Goal: Information Seeking & Learning: Learn about a topic

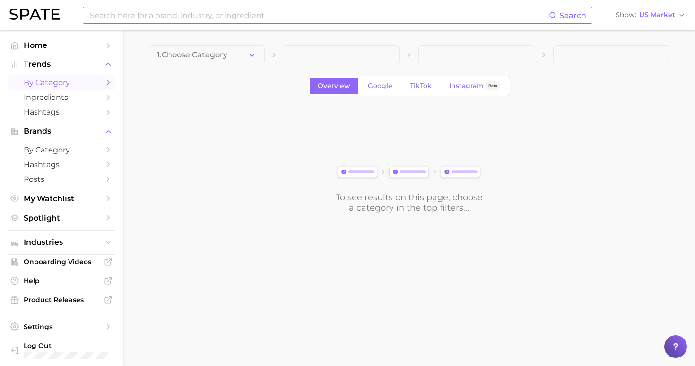
click at [181, 17] on input at bounding box center [319, 15] width 460 height 16
drag, startPoint x: 181, startPoint y: 17, endPoint x: 133, endPoint y: 11, distance: 48.5
click at [133, 11] on input "[PERSON_NAME]" at bounding box center [319, 15] width 460 height 16
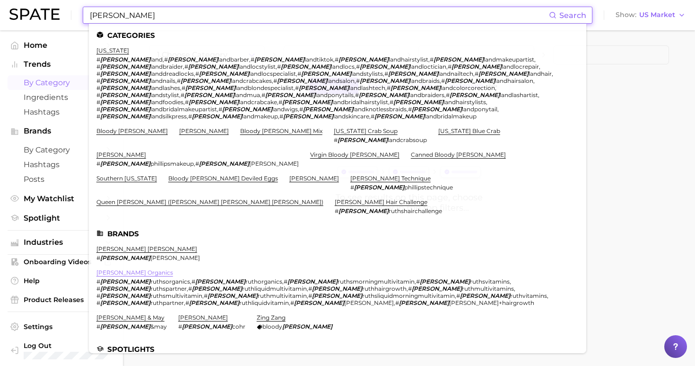
type input "[PERSON_NAME]"
click at [129, 269] on link "[PERSON_NAME] organics" at bounding box center [135, 272] width 77 height 7
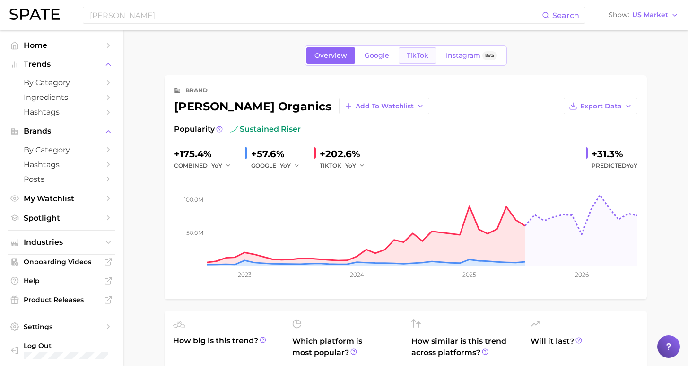
click at [420, 53] on span "TikTok" at bounding box center [418, 56] width 22 height 8
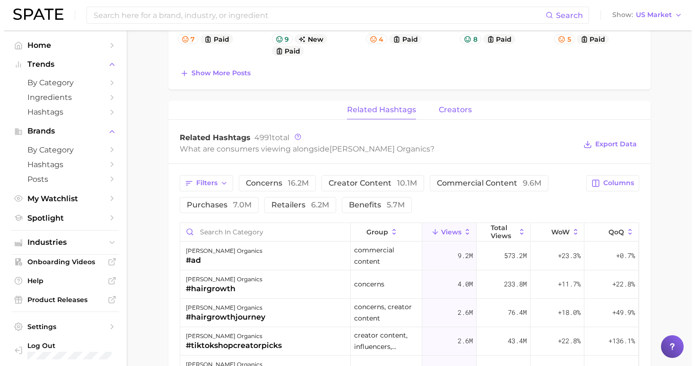
scroll to position [674, 0]
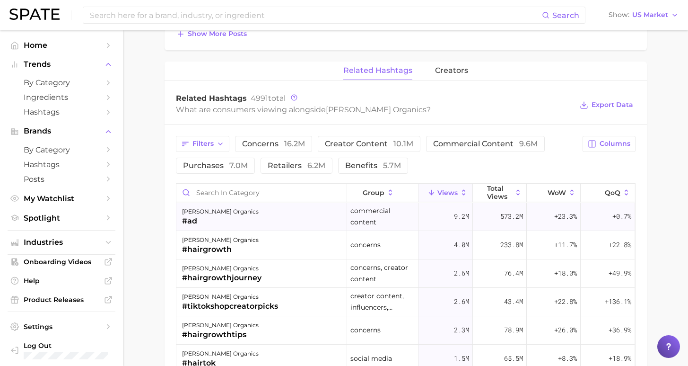
click at [228, 221] on div "#ad" at bounding box center [220, 220] width 77 height 11
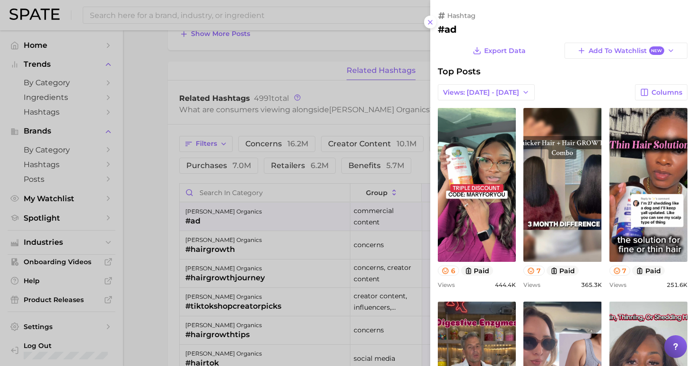
scroll to position [0, 0]
click at [473, 88] on span "Views: [DATE] - [DATE]" at bounding box center [481, 92] width 76 height 8
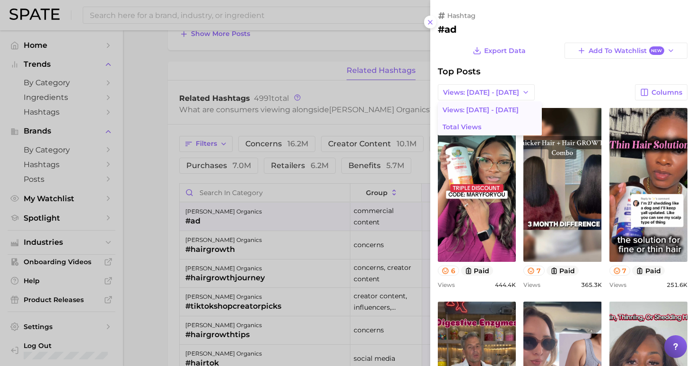
click at [470, 125] on span "Total Views" at bounding box center [462, 127] width 39 height 8
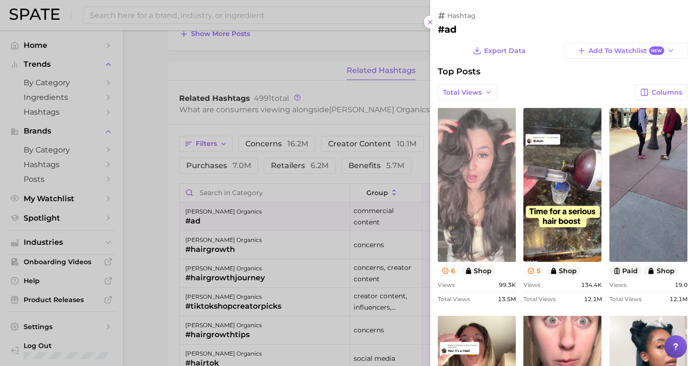
scroll to position [70, 0]
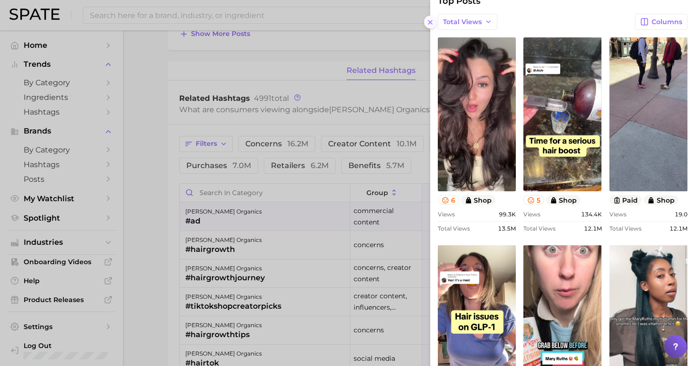
click at [433, 19] on icon at bounding box center [431, 22] width 8 height 8
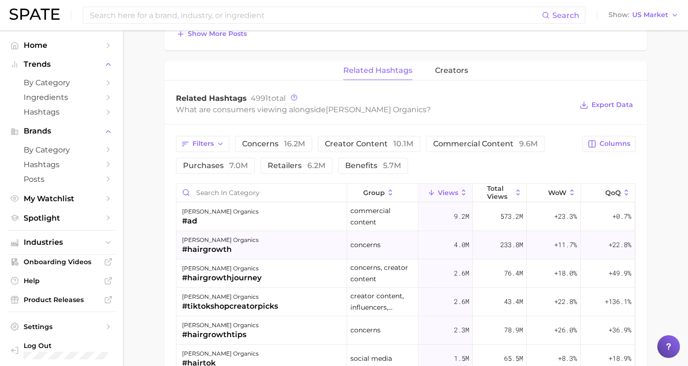
click at [206, 242] on div "[PERSON_NAME] organics" at bounding box center [220, 239] width 77 height 11
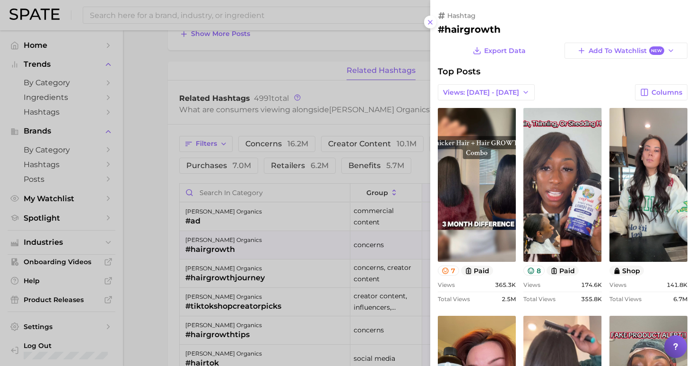
scroll to position [0, 0]
click at [481, 89] on span "Views: [DATE] - [DATE]" at bounding box center [481, 92] width 76 height 8
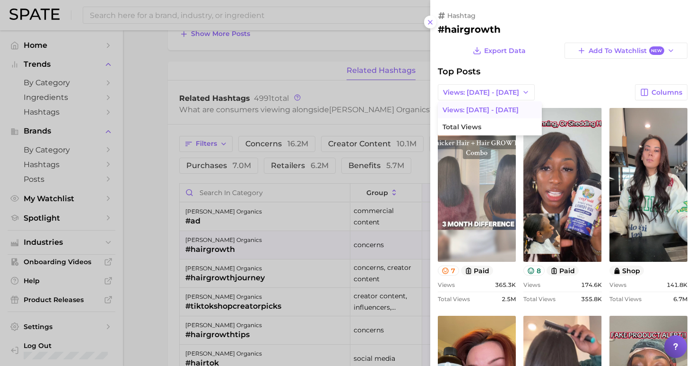
click at [474, 135] on link "view post on TikTok" at bounding box center [477, 185] width 78 height 154
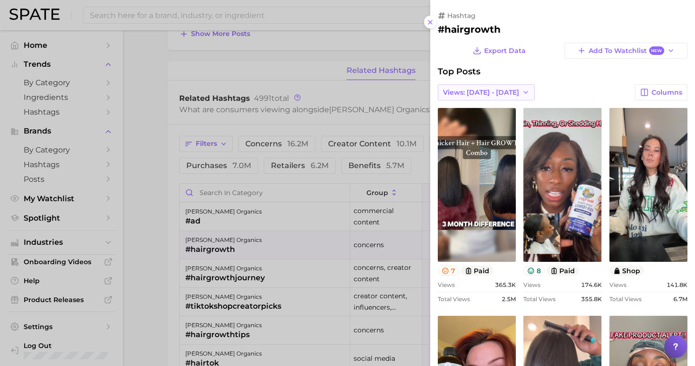
click at [490, 89] on span "Views: [DATE] - [DATE]" at bounding box center [481, 92] width 76 height 8
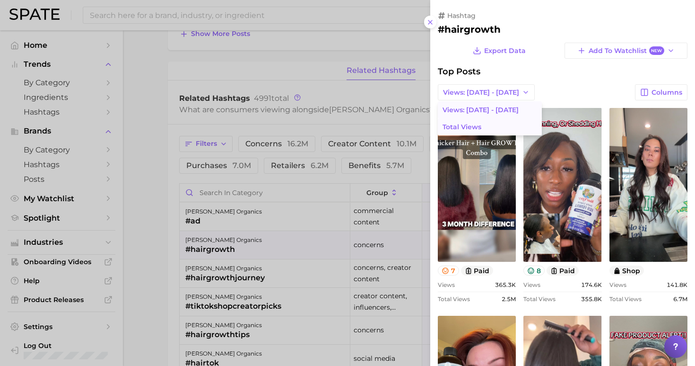
click at [494, 124] on button "Total Views" at bounding box center [490, 126] width 104 height 17
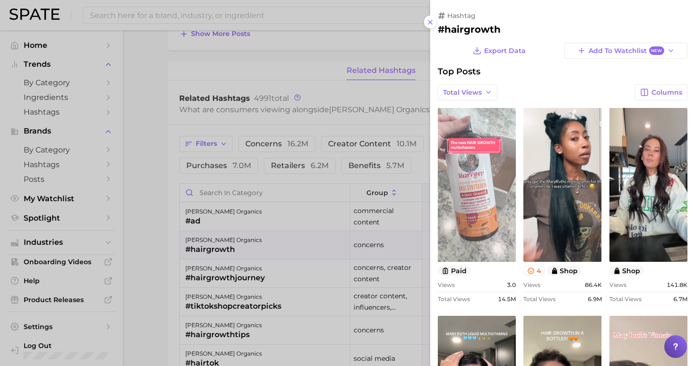
click at [461, 182] on link "view post on TikTok" at bounding box center [477, 185] width 78 height 154
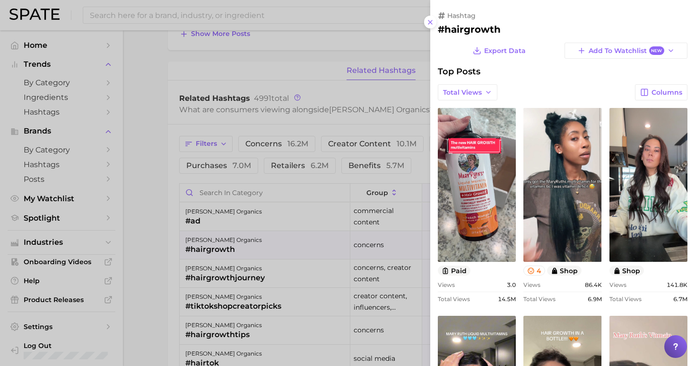
click at [290, 271] on div at bounding box center [347, 183] width 695 height 366
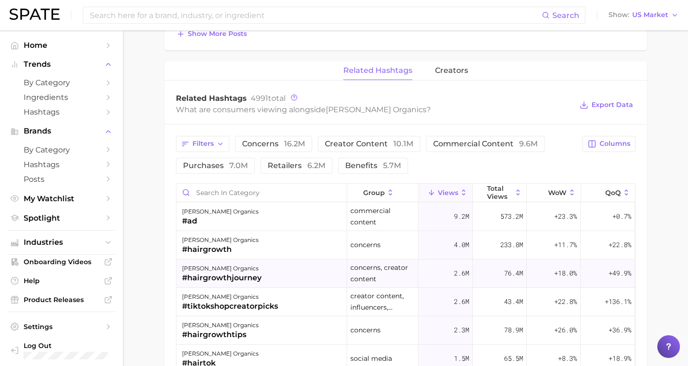
click at [259, 276] on div "[PERSON_NAME] organics #hairgrowthjourney" at bounding box center [261, 273] width 171 height 28
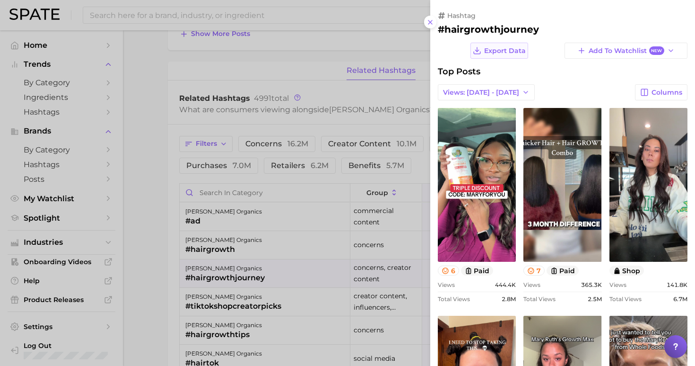
click at [502, 51] on span "Export Data" at bounding box center [505, 51] width 42 height 8
click at [477, 88] on span "Views: [DATE] - [DATE]" at bounding box center [481, 92] width 76 height 8
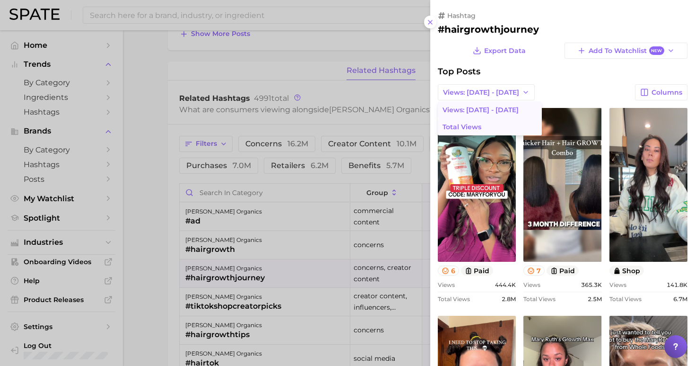
click at [469, 123] on span "Total Views" at bounding box center [462, 127] width 39 height 8
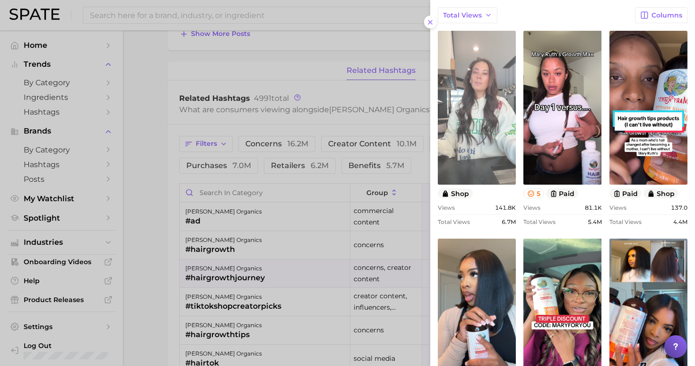
click at [469, 104] on link "view post on TikTok" at bounding box center [477, 108] width 78 height 154
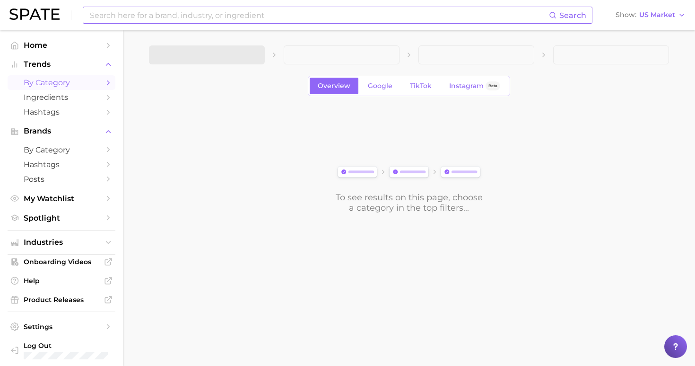
click at [167, 20] on input at bounding box center [319, 15] width 460 height 16
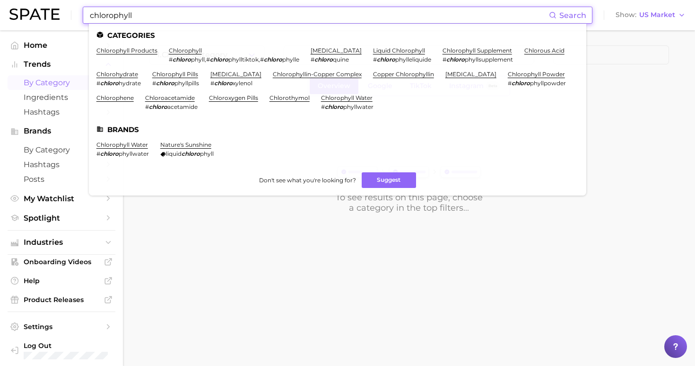
drag, startPoint x: 167, startPoint y: 20, endPoint x: 175, endPoint y: 19, distance: 8.6
click at [175, 19] on input "chlorophyll" at bounding box center [319, 15] width 460 height 16
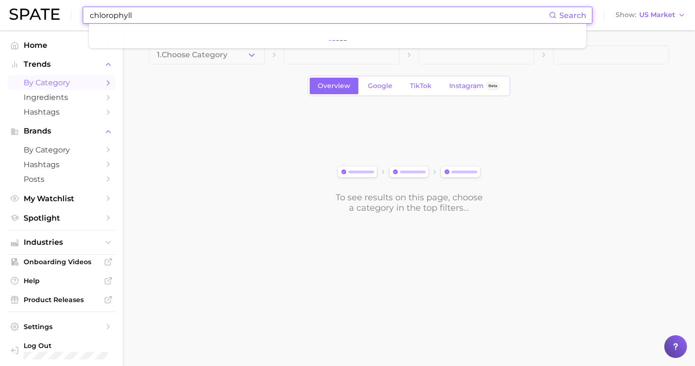
click at [173, 19] on input "chlorophyll" at bounding box center [319, 15] width 460 height 16
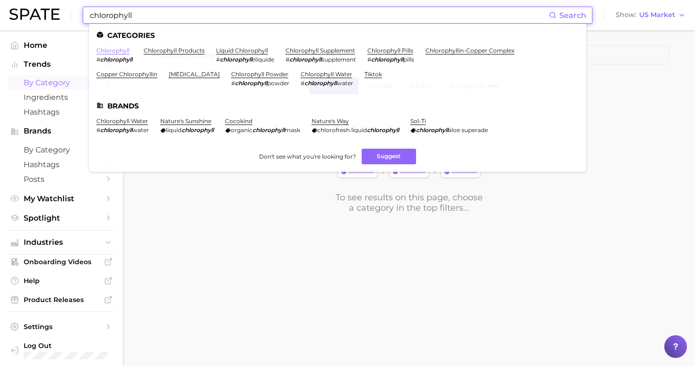
type input "chlorophyll"
click at [109, 51] on link "chlorophyll" at bounding box center [113, 50] width 33 height 7
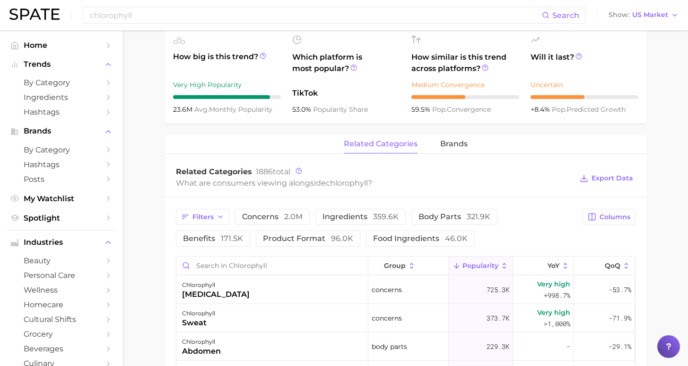
scroll to position [15, 0]
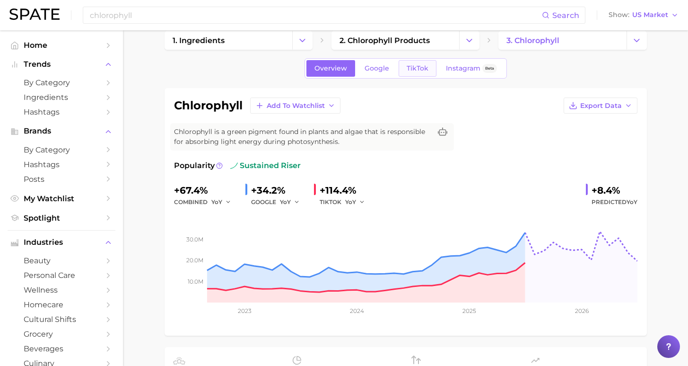
click at [418, 71] on span "TikTok" at bounding box center [418, 68] width 22 height 8
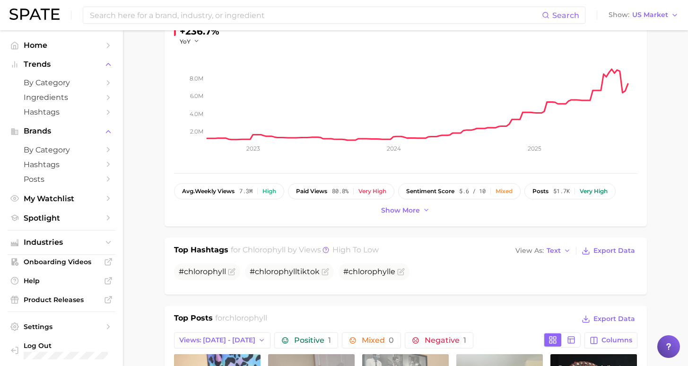
scroll to position [334, 0]
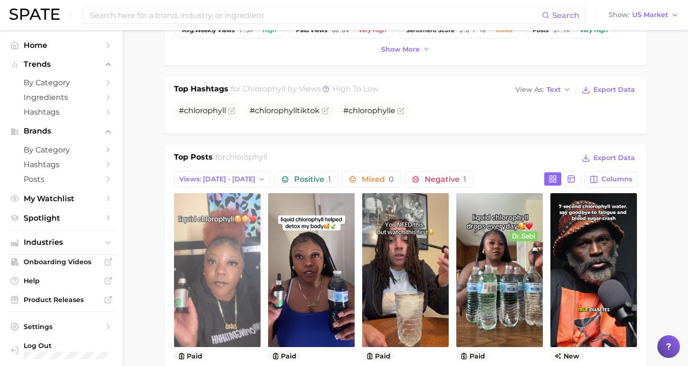
click at [224, 245] on link "view post on TikTok" at bounding box center [217, 270] width 87 height 154
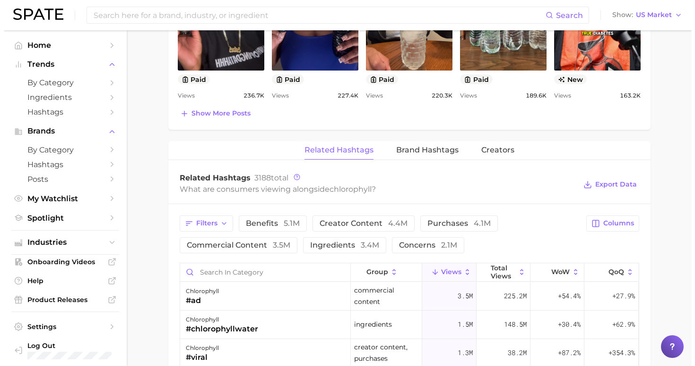
scroll to position [718, 0]
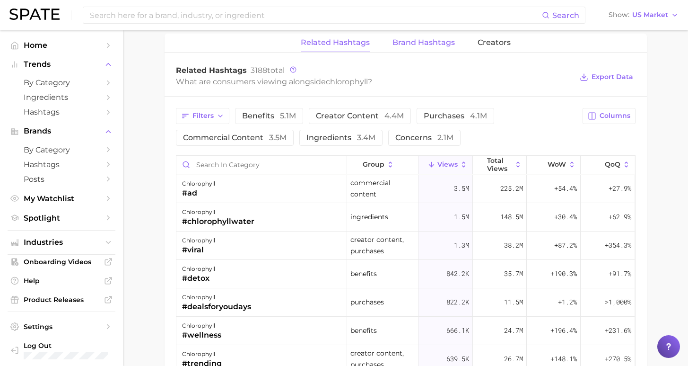
click at [406, 42] on span "Brand Hashtags" at bounding box center [424, 42] width 62 height 9
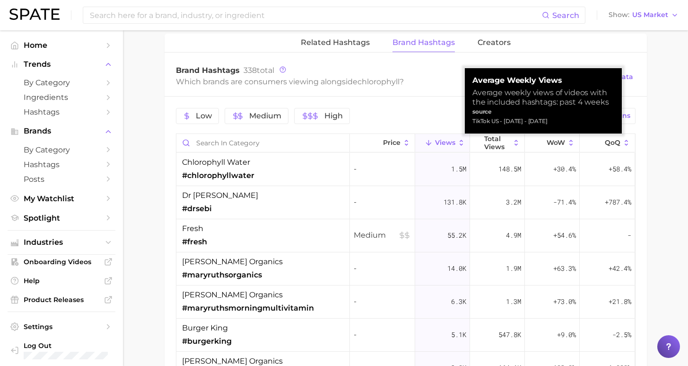
click at [439, 146] on button "Views" at bounding box center [442, 143] width 55 height 18
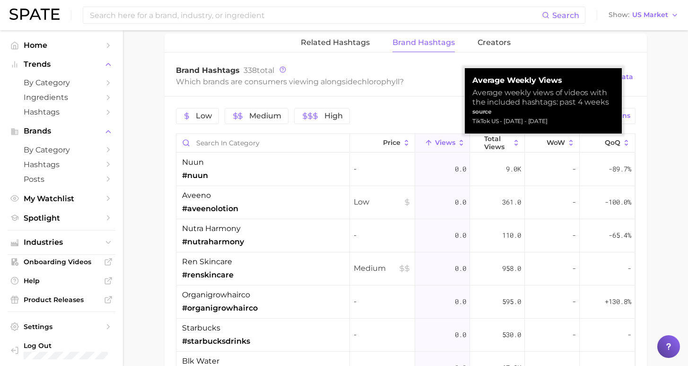
click at [415, 146] on button "Views" at bounding box center [442, 143] width 55 height 18
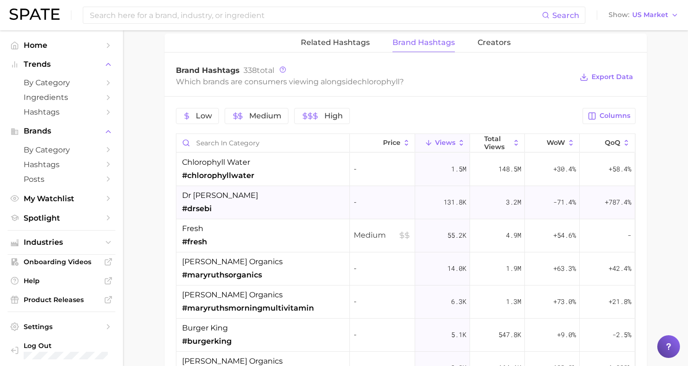
click at [291, 197] on div "dr sebi #drsebi" at bounding box center [263, 202] width 174 height 33
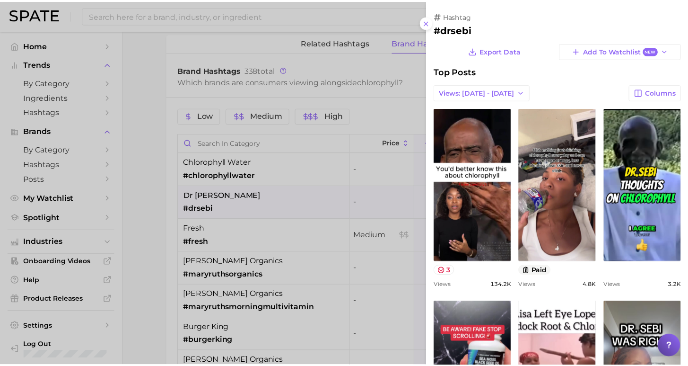
scroll to position [0, 0]
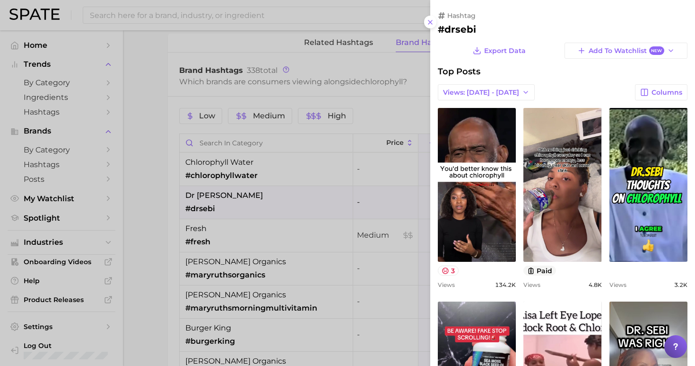
click at [126, 197] on div at bounding box center [347, 183] width 695 height 366
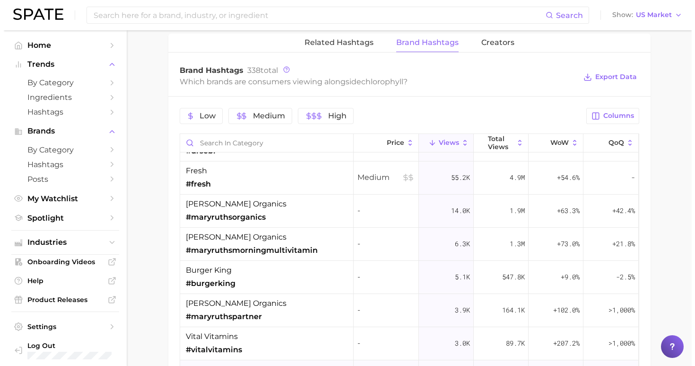
scroll to position [129, 0]
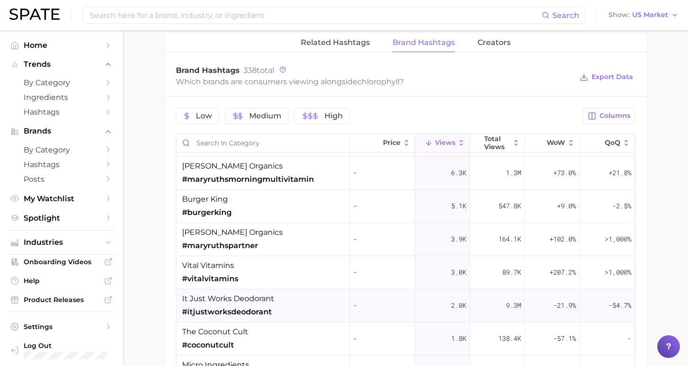
click at [229, 302] on span "it just works deodorant" at bounding box center [228, 298] width 92 height 11
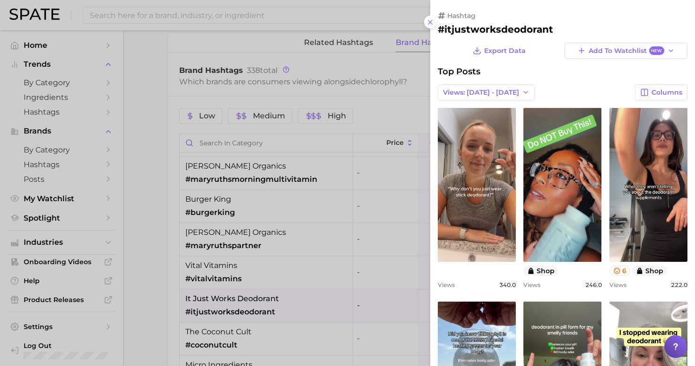
scroll to position [0, 0]
click at [472, 88] on span "Views: [DATE] - [DATE]" at bounding box center [481, 92] width 76 height 8
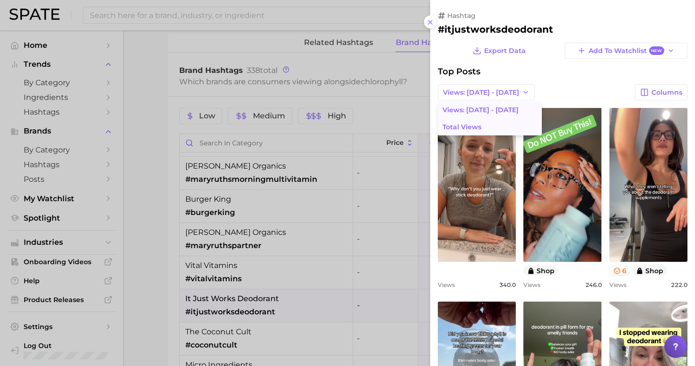
click at [471, 127] on span "Total Views" at bounding box center [462, 127] width 39 height 8
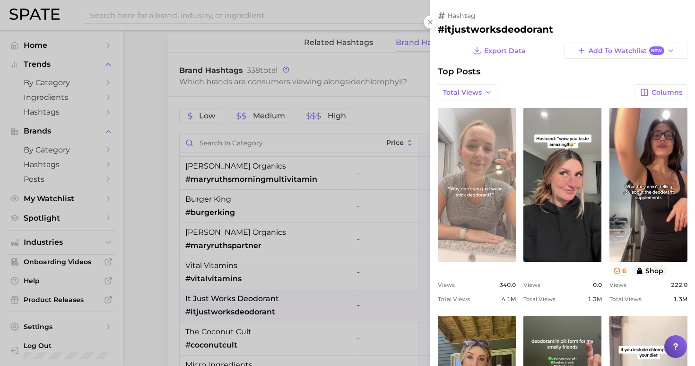
click at [470, 198] on link "view post on TikTok" at bounding box center [477, 185] width 78 height 154
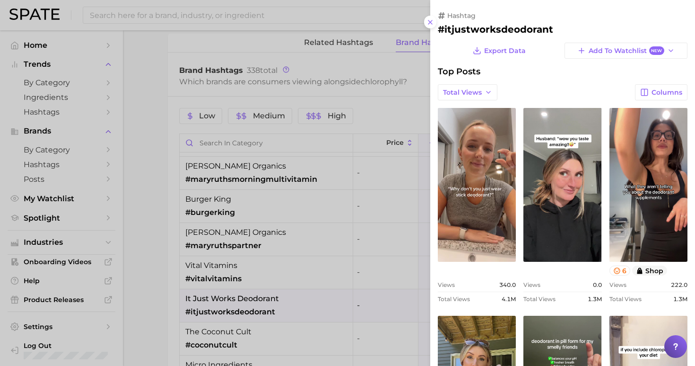
click at [217, 259] on div at bounding box center [347, 183] width 695 height 366
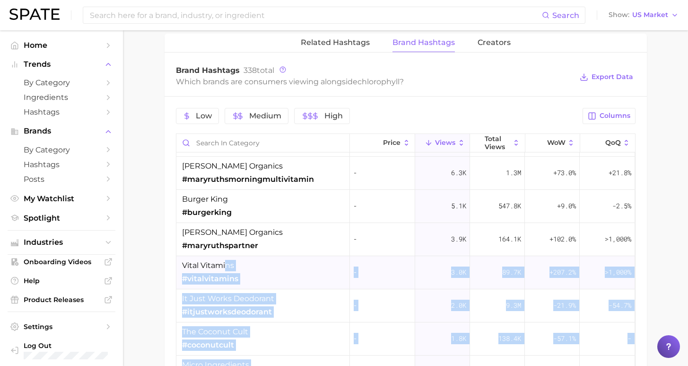
click at [236, 269] on div "vital vitamins #vitalvitamins" at bounding box center [263, 272] width 174 height 33
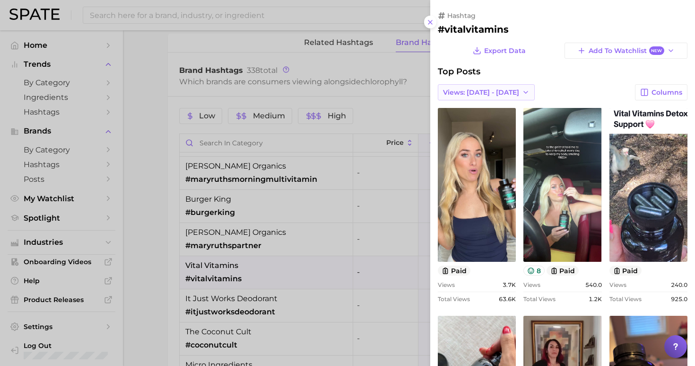
drag, startPoint x: 495, startPoint y: 88, endPoint x: 491, endPoint y: 97, distance: 8.9
click at [494, 88] on span "Views: [DATE] - [DATE]" at bounding box center [481, 92] width 76 height 8
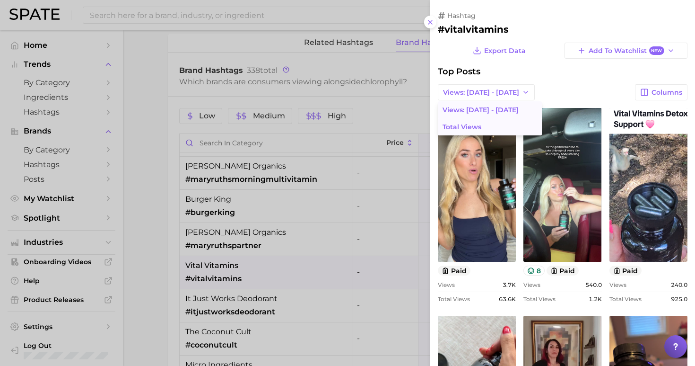
click at [474, 126] on span "Total Views" at bounding box center [462, 127] width 39 height 8
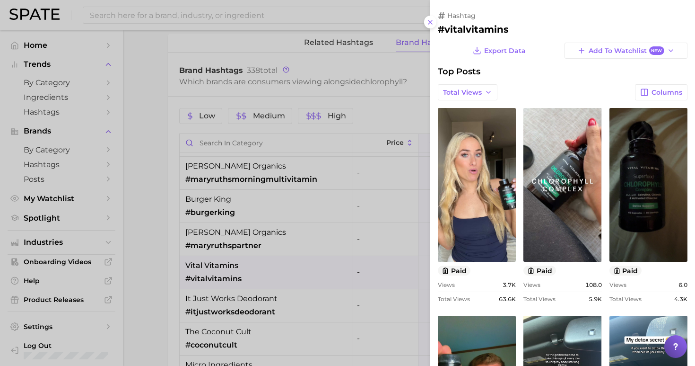
drag, startPoint x: 119, startPoint y: 125, endPoint x: 172, endPoint y: 35, distance: 104.1
click at [120, 125] on div at bounding box center [347, 183] width 695 height 366
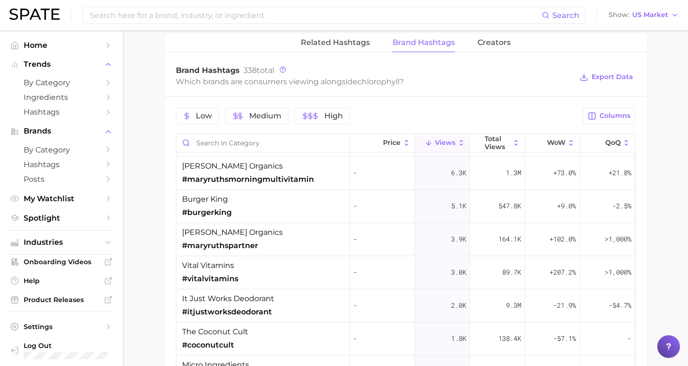
click at [223, 28] on div "Search Show US Market" at bounding box center [343, 15] width 669 height 30
click at [214, 17] on input at bounding box center [315, 15] width 453 height 16
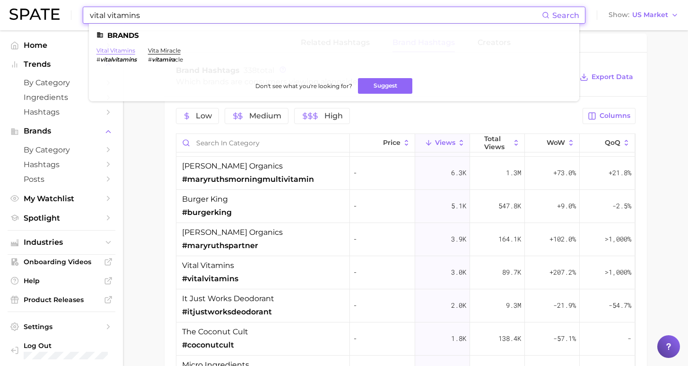
type input "vital vitamins"
click at [121, 50] on link "vital vitamins" at bounding box center [116, 50] width 39 height 7
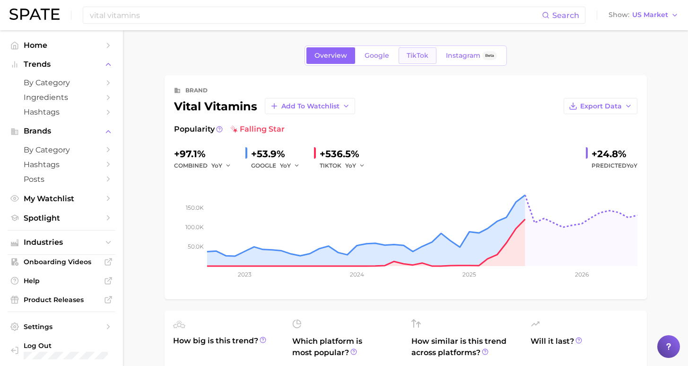
click at [415, 56] on span "TikTok" at bounding box center [418, 56] width 22 height 8
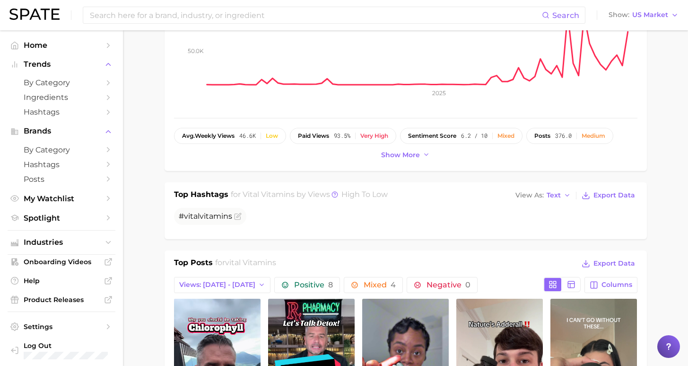
scroll to position [359, 0]
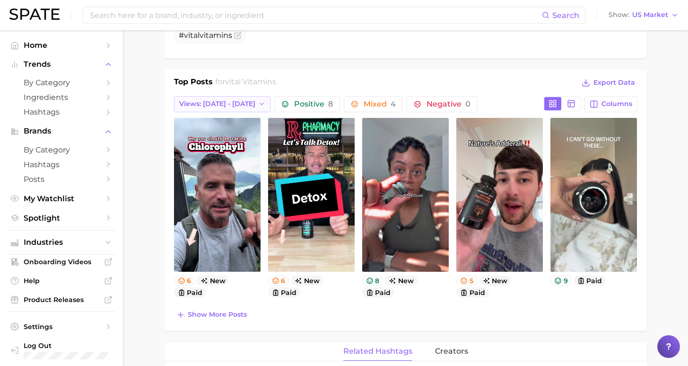
click at [225, 110] on button "Views: [DATE] - [DATE]" at bounding box center [222, 104] width 97 height 16
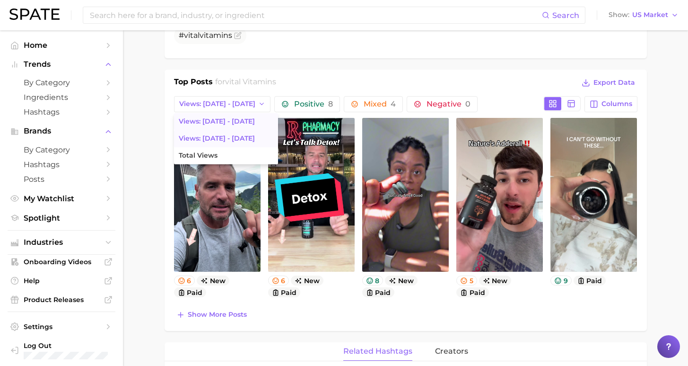
click at [219, 143] on button "Views: Aug 17 - 24" at bounding box center [226, 138] width 104 height 17
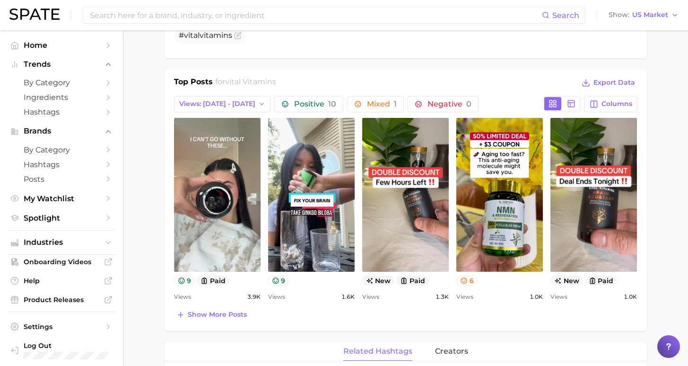
scroll to position [0, 0]
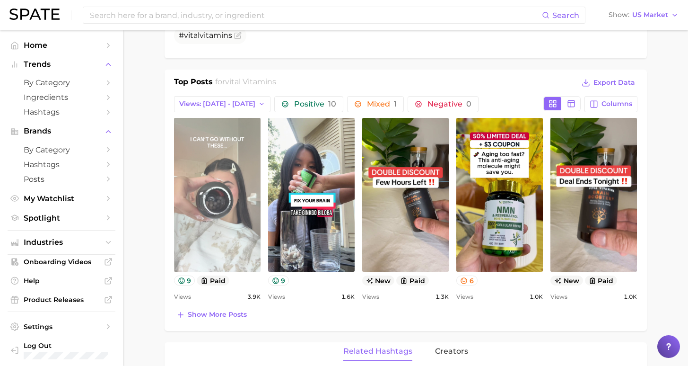
click at [206, 202] on link "view post on TikTok" at bounding box center [217, 195] width 87 height 154
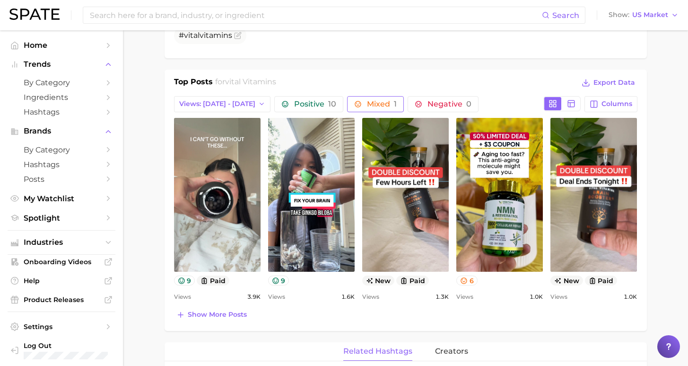
scroll to position [342, 0]
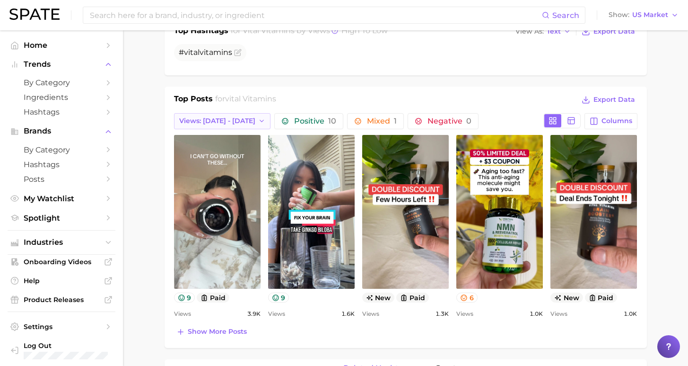
click at [214, 121] on span "Views: Aug 17 - 24" at bounding box center [217, 121] width 76 height 8
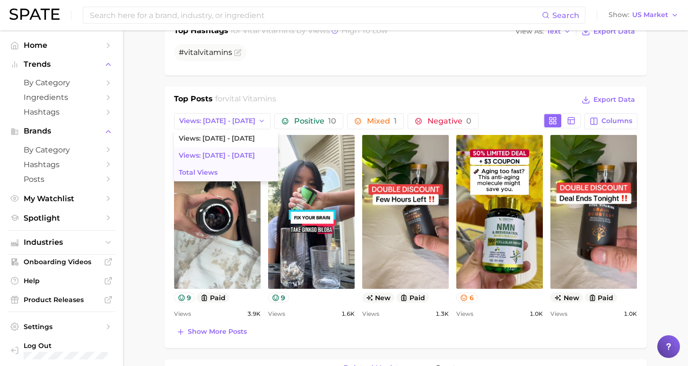
click at [229, 174] on button "Total Views" at bounding box center [226, 172] width 104 height 17
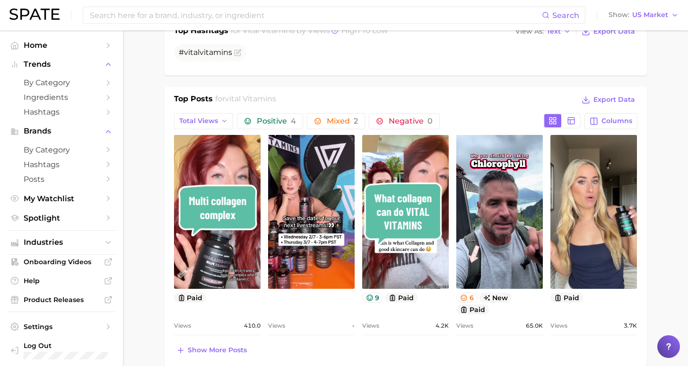
scroll to position [0, 0]
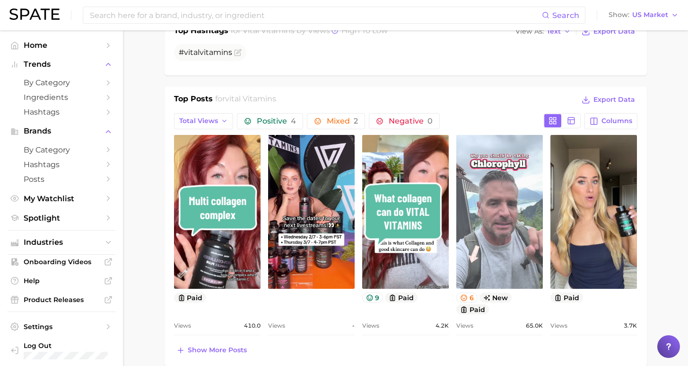
click at [480, 236] on link "view post on TikTok" at bounding box center [499, 212] width 87 height 154
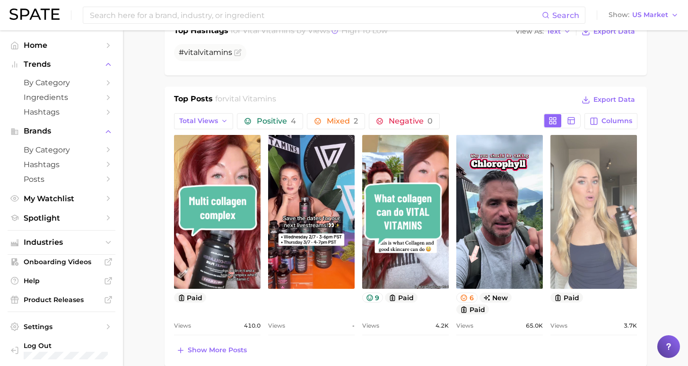
click at [595, 211] on link "view post on TikTok" at bounding box center [594, 212] width 87 height 154
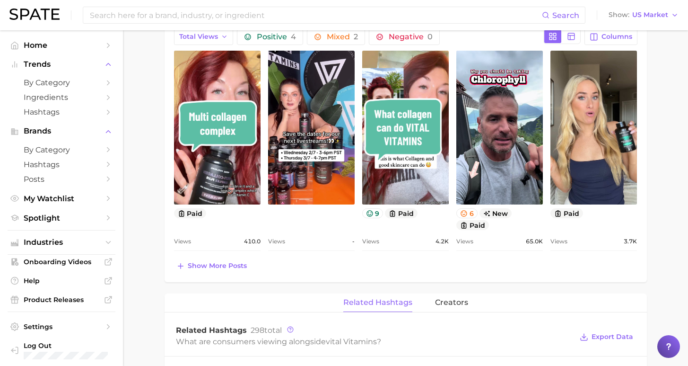
scroll to position [514, 0]
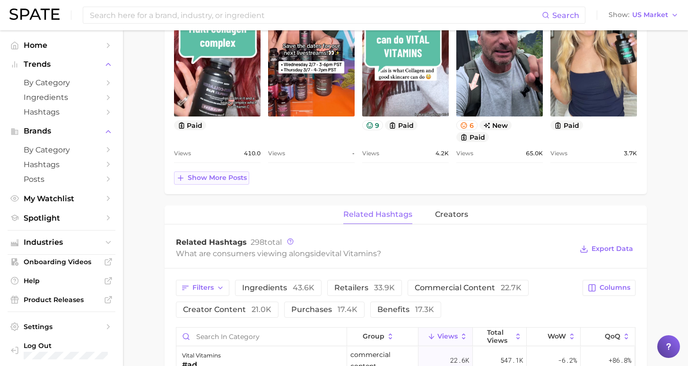
click at [233, 178] on span "Show more posts" at bounding box center [217, 178] width 59 height 8
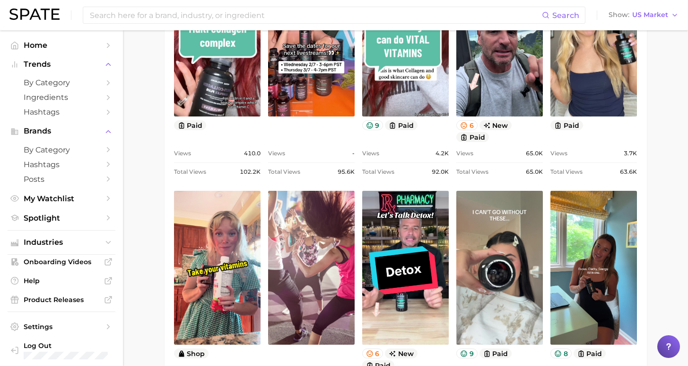
scroll to position [0, 0]
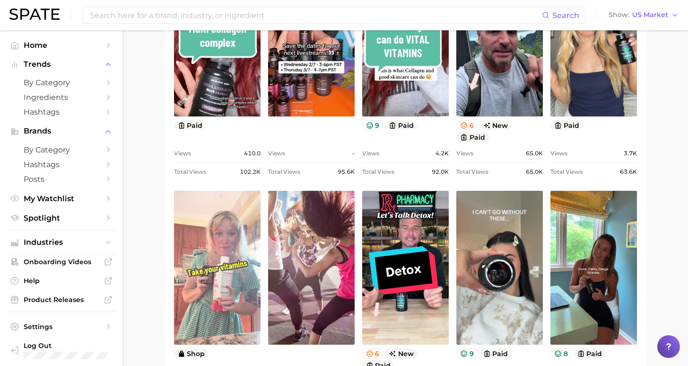
click at [235, 288] on link "view post on TikTok" at bounding box center [217, 268] width 87 height 154
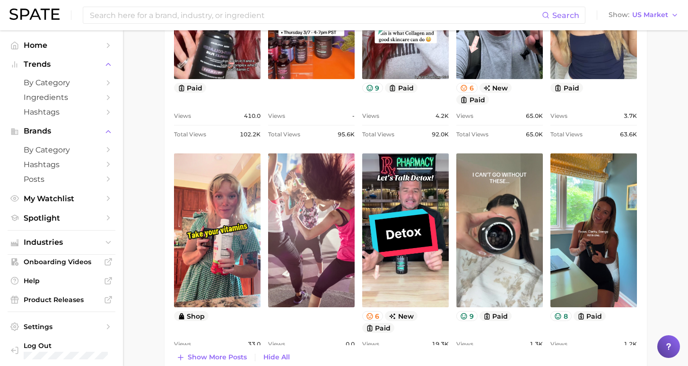
scroll to position [597, 0]
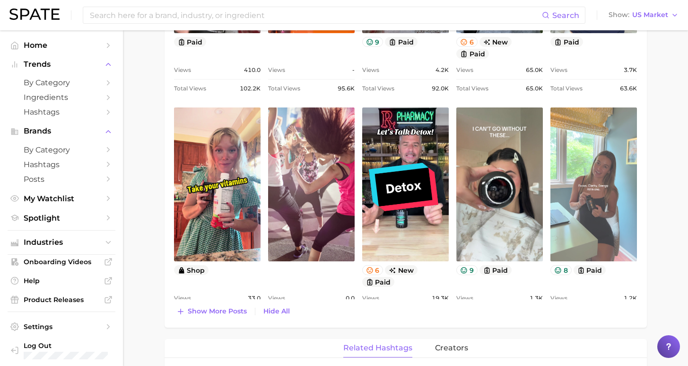
click at [581, 199] on link "view post on TikTok" at bounding box center [594, 184] width 87 height 154
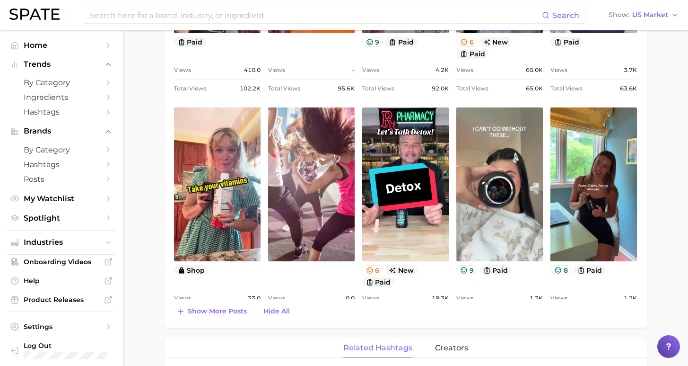
scroll to position [674, 0]
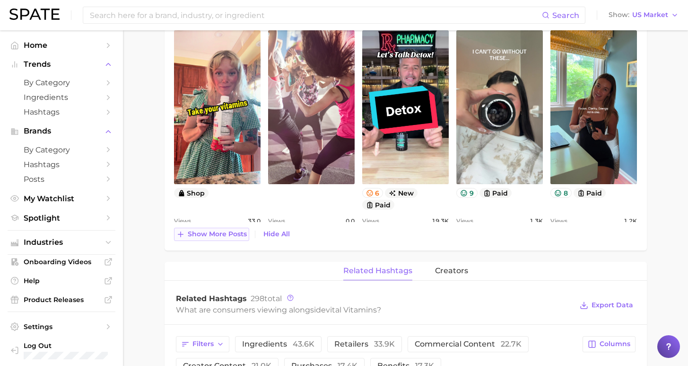
click at [218, 240] on button "Show more posts" at bounding box center [211, 234] width 75 height 13
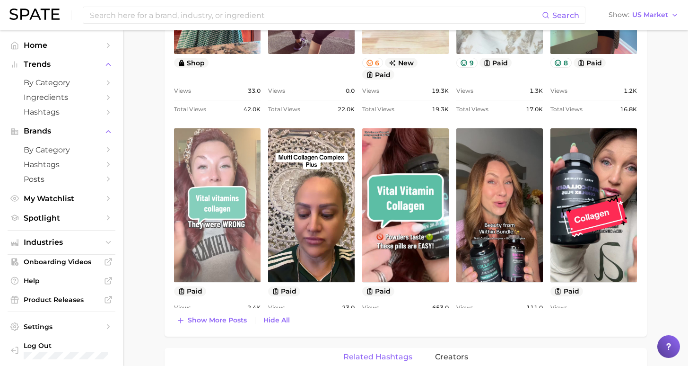
scroll to position [874, 0]
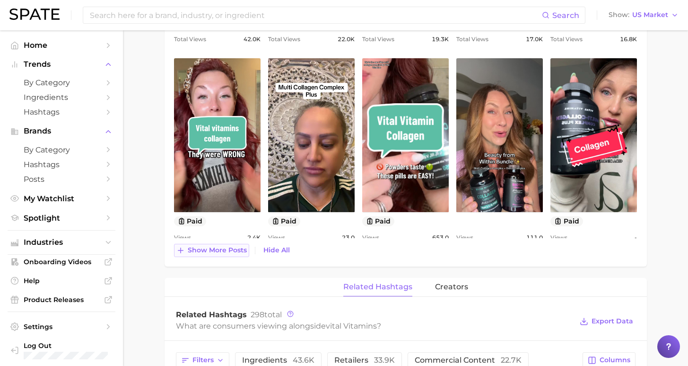
click at [227, 249] on span "Show more posts" at bounding box center [217, 250] width 59 height 8
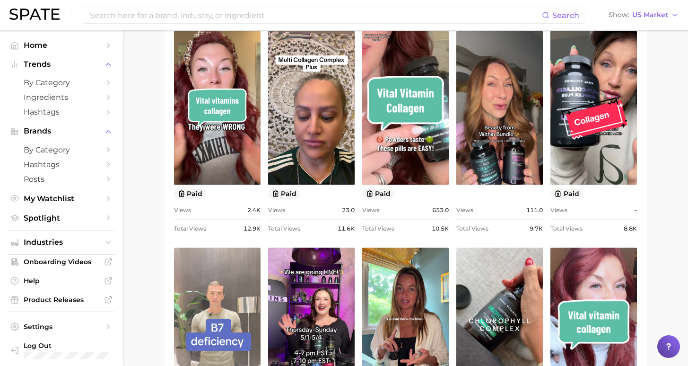
scroll to position [930, 0]
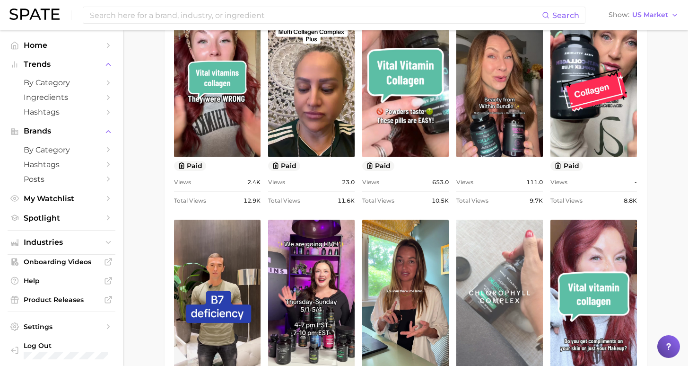
click at [507, 281] on link "view post on TikTok" at bounding box center [499, 296] width 87 height 154
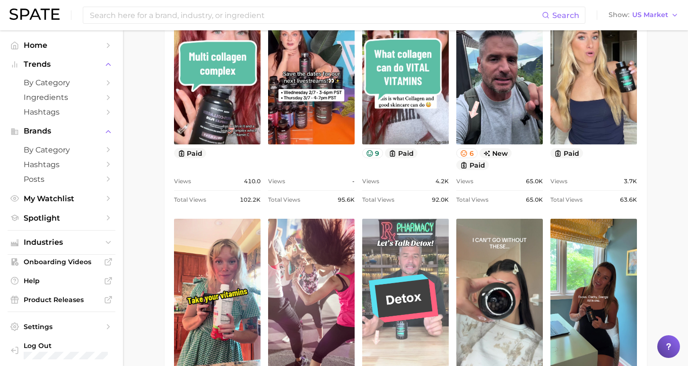
scroll to position [302, 0]
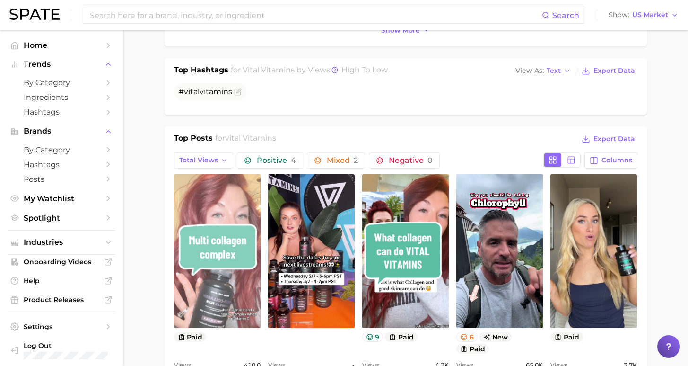
click at [237, 236] on link "view post on TikTok" at bounding box center [217, 251] width 87 height 154
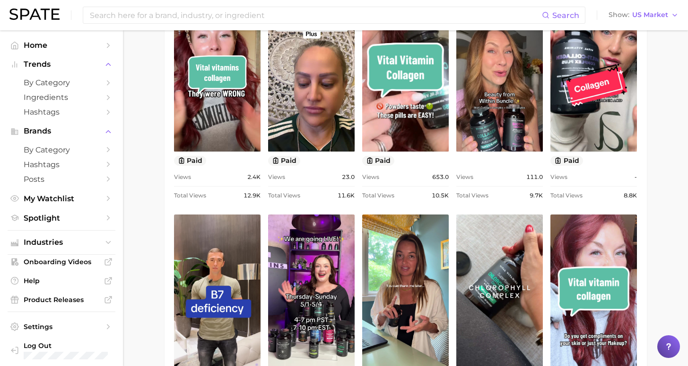
scroll to position [937, 0]
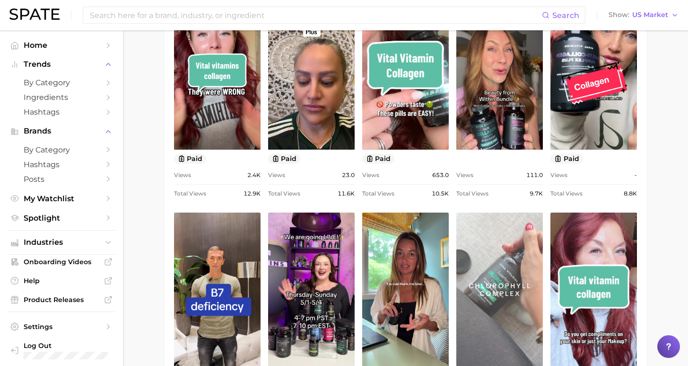
click at [480, 267] on link "view post on TikTok" at bounding box center [499, 289] width 87 height 154
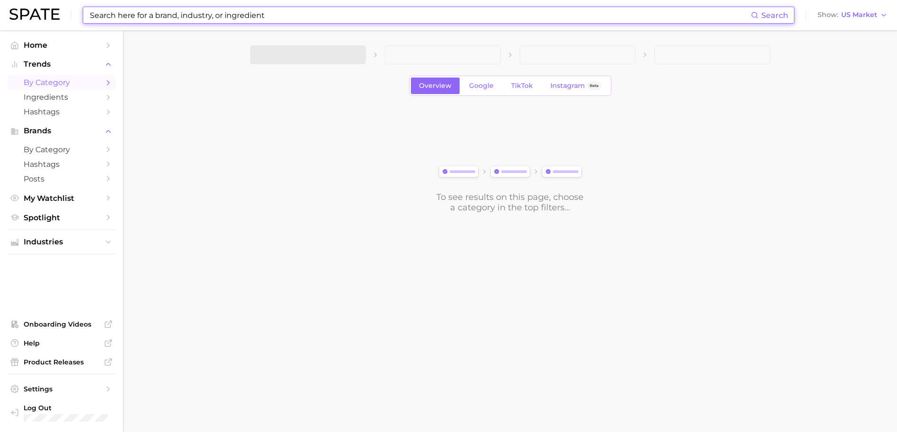
click at [254, 20] on input at bounding box center [420, 15] width 662 height 16
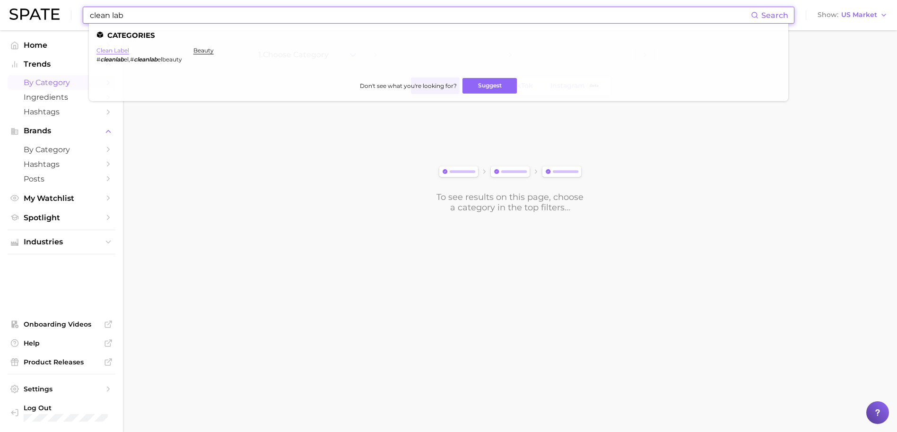
type input "clean lab"
click at [112, 49] on link "clean label" at bounding box center [113, 50] width 33 height 7
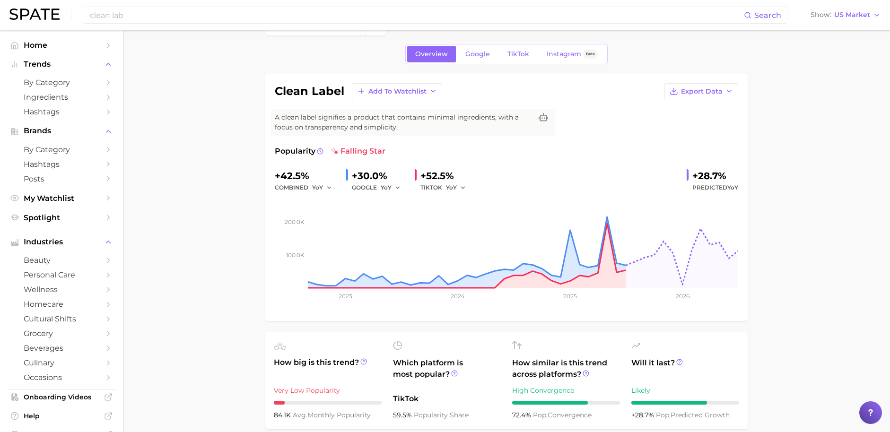
scroll to position [31, 0]
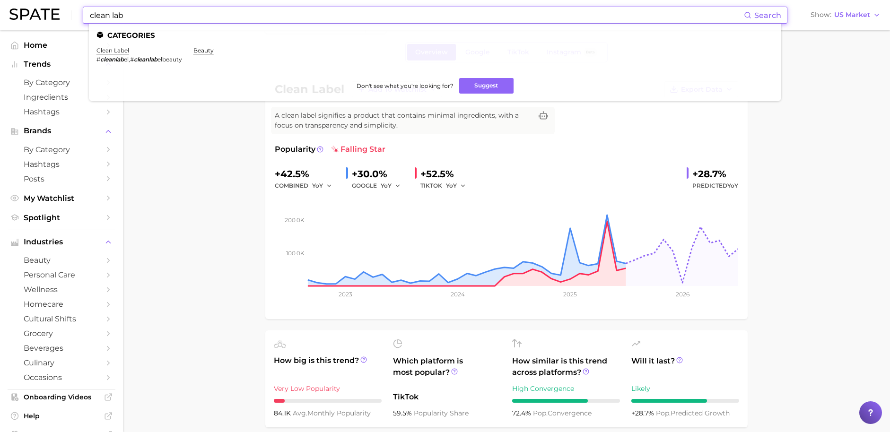
drag, startPoint x: 124, startPoint y: 16, endPoint x: 0, endPoint y: 18, distance: 124.0
click at [3, 18] on header "clean lab Search Categories clean label # cleanlab el , # cleanlab elbeauty bea…" at bounding box center [445, 15] width 890 height 30
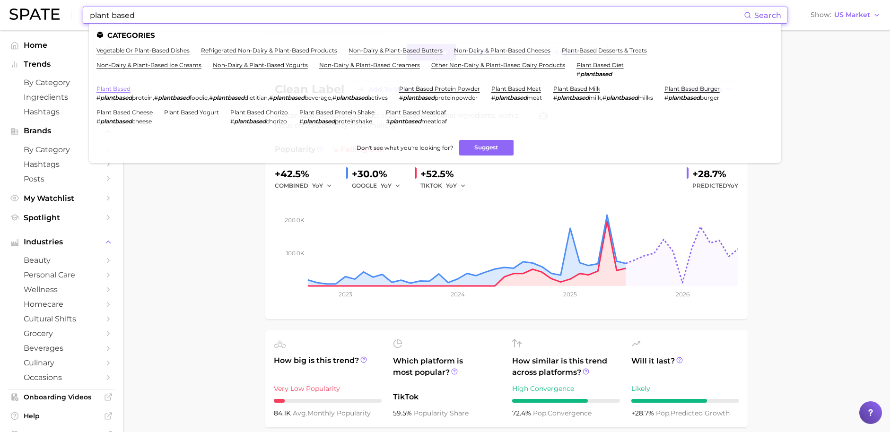
type input "plant based"
click at [131, 85] on link "plant based" at bounding box center [114, 88] width 34 height 7
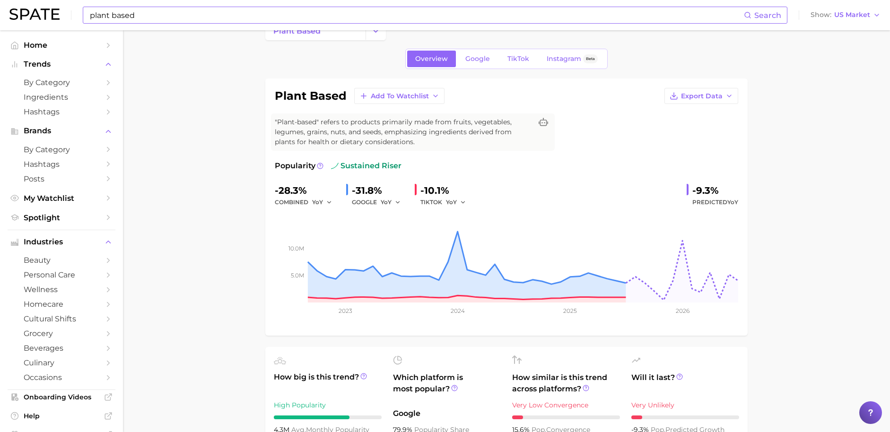
scroll to position [26, 0]
